Goal: Find contact information: Find contact information

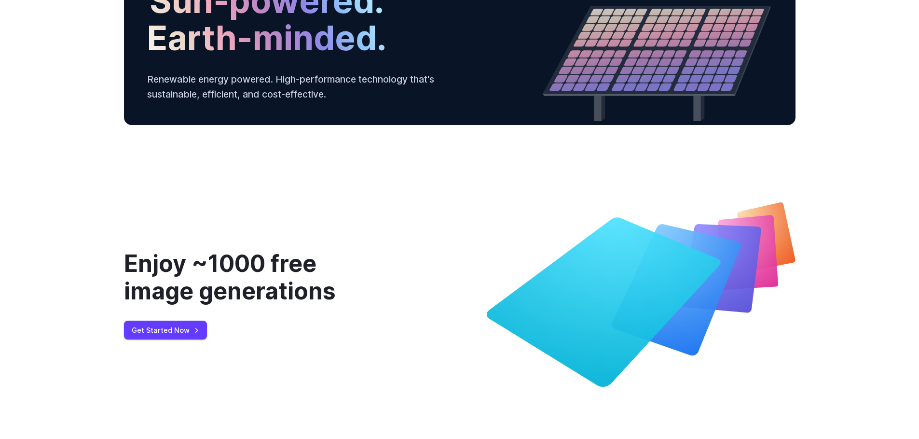
scroll to position [3710, 0]
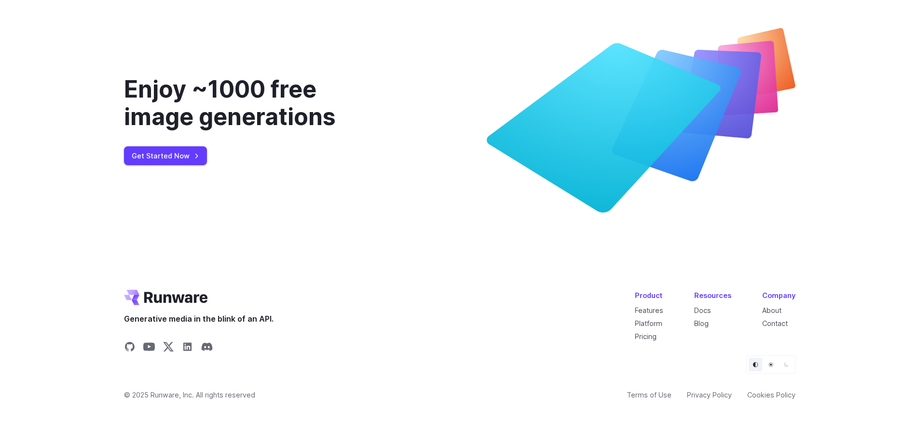
click at [720, 328] on li "Blog" at bounding box center [712, 322] width 37 height 11
click at [775, 309] on link "About" at bounding box center [771, 310] width 19 height 8
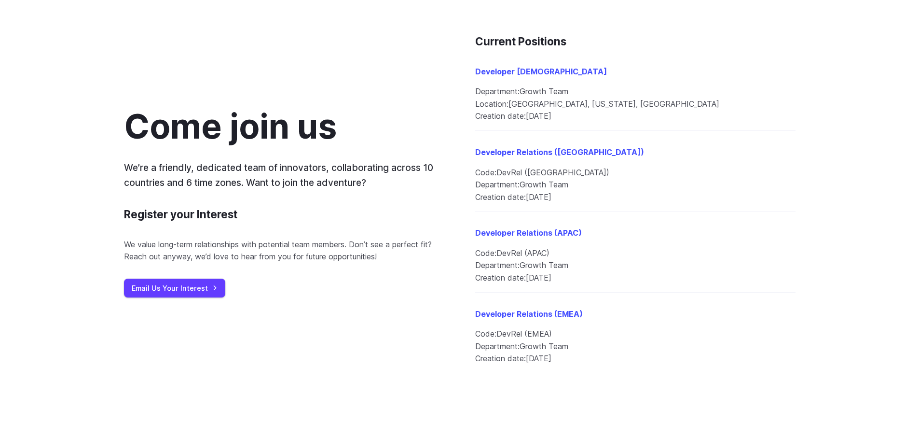
scroll to position [1055, 0]
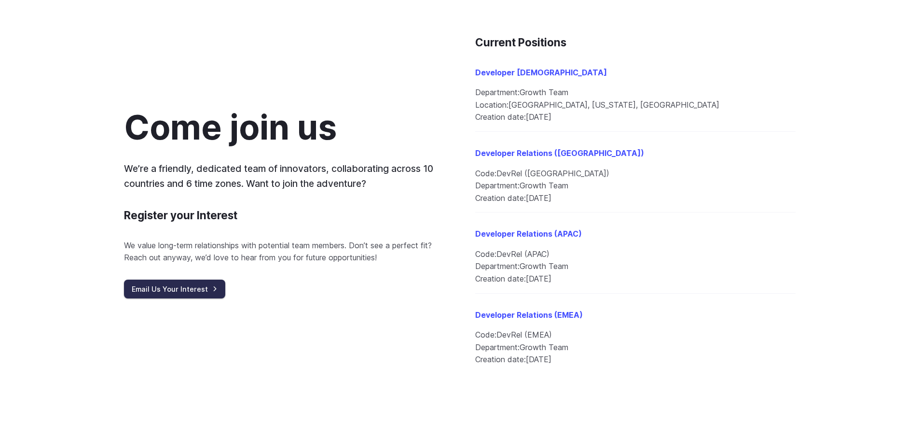
click at [188, 289] on link "Email Us Your Interest" at bounding box center [174, 288] width 101 height 19
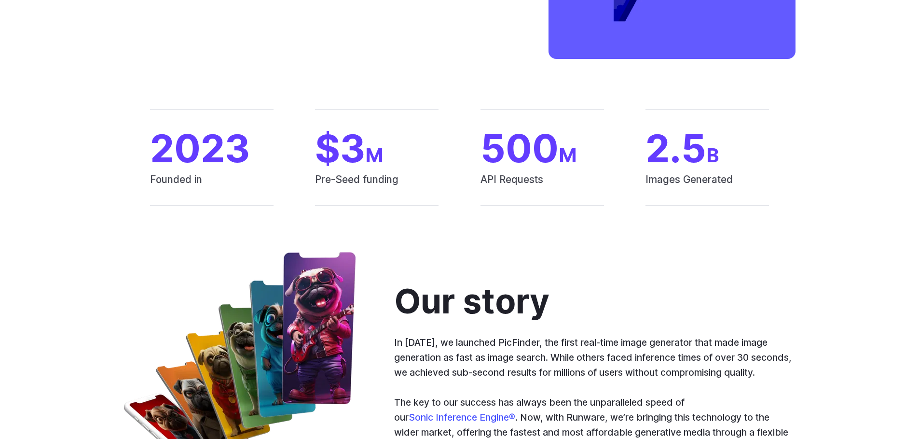
scroll to position [294, 0]
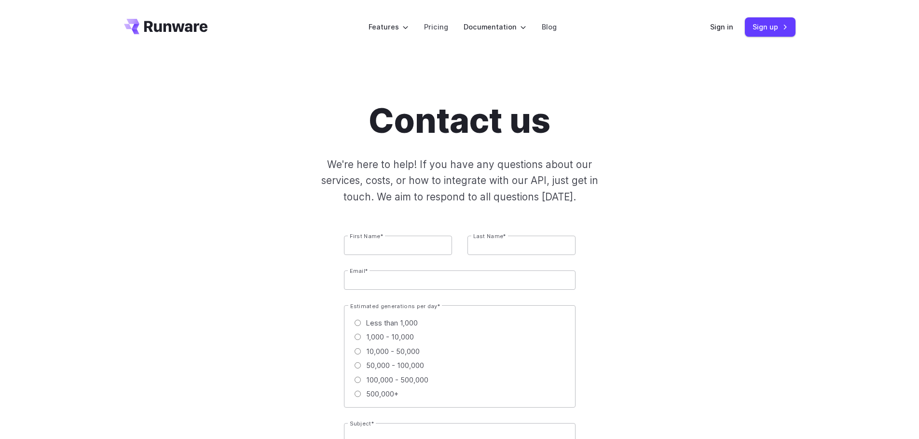
scroll to position [1, 0]
